Goal: Transaction & Acquisition: Book appointment/travel/reservation

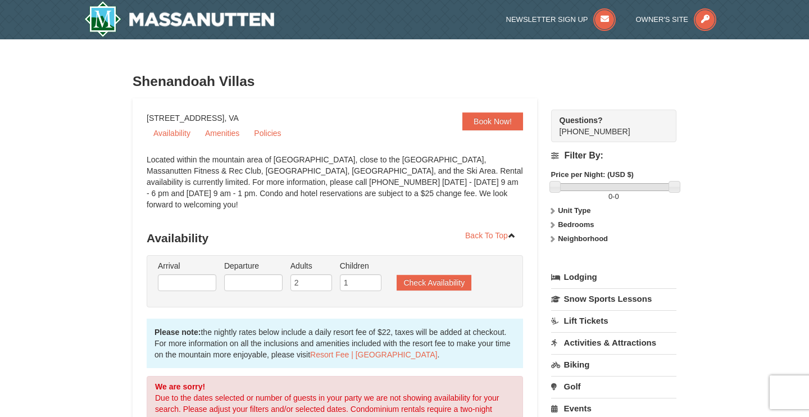
click at [165, 16] on img at bounding box center [179, 19] width 190 height 36
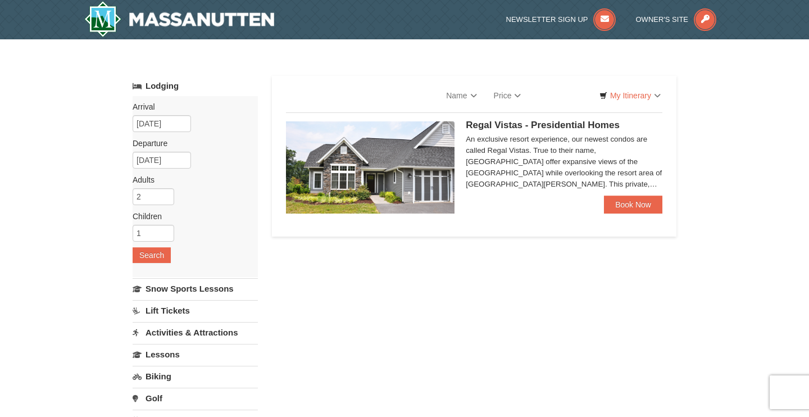
select select "10"
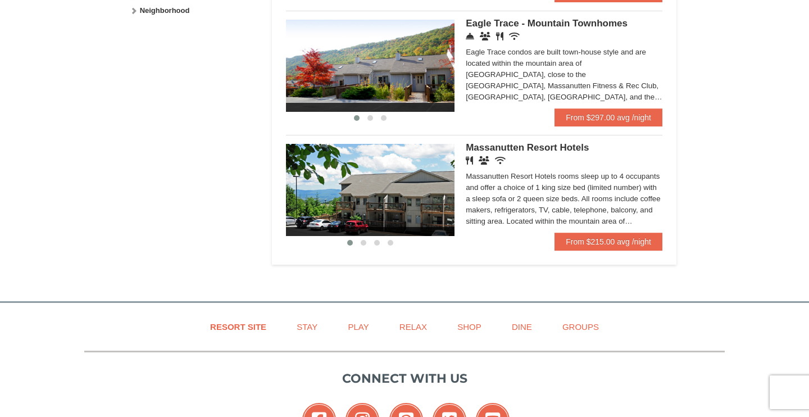
scroll to position [615, 0]
click at [585, 239] on link "From $215.00 avg /night" at bounding box center [608, 242] width 108 height 18
